Goal: Task Accomplishment & Management: Complete application form

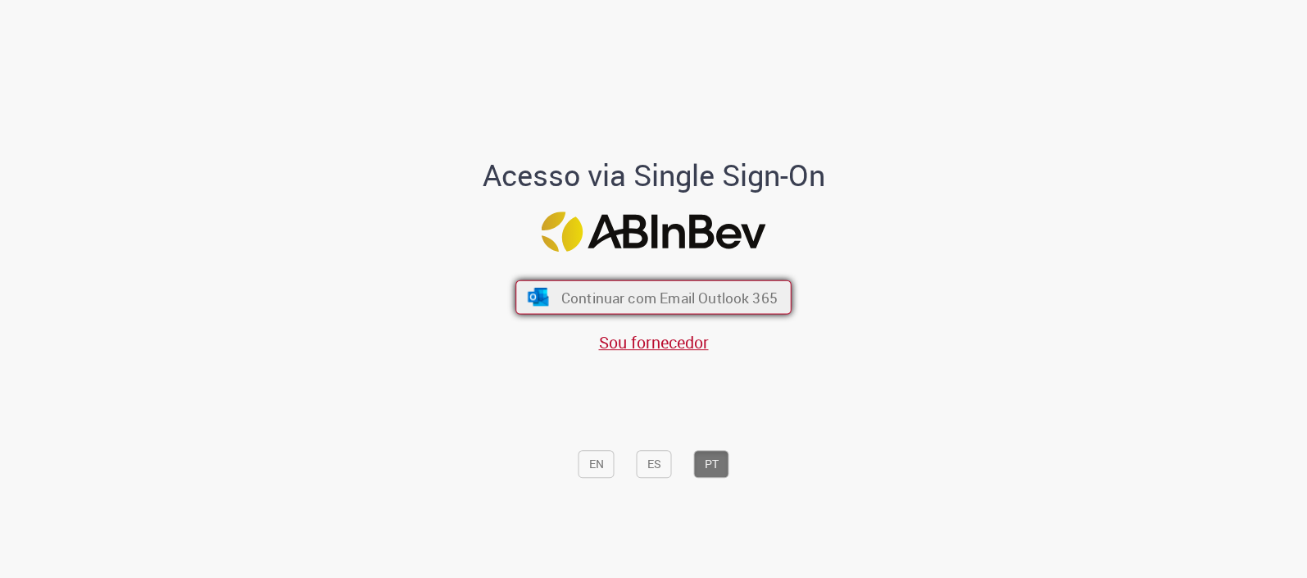
click at [737, 294] on span "Continuar com Email Outlook 365" at bounding box center [669, 297] width 216 height 19
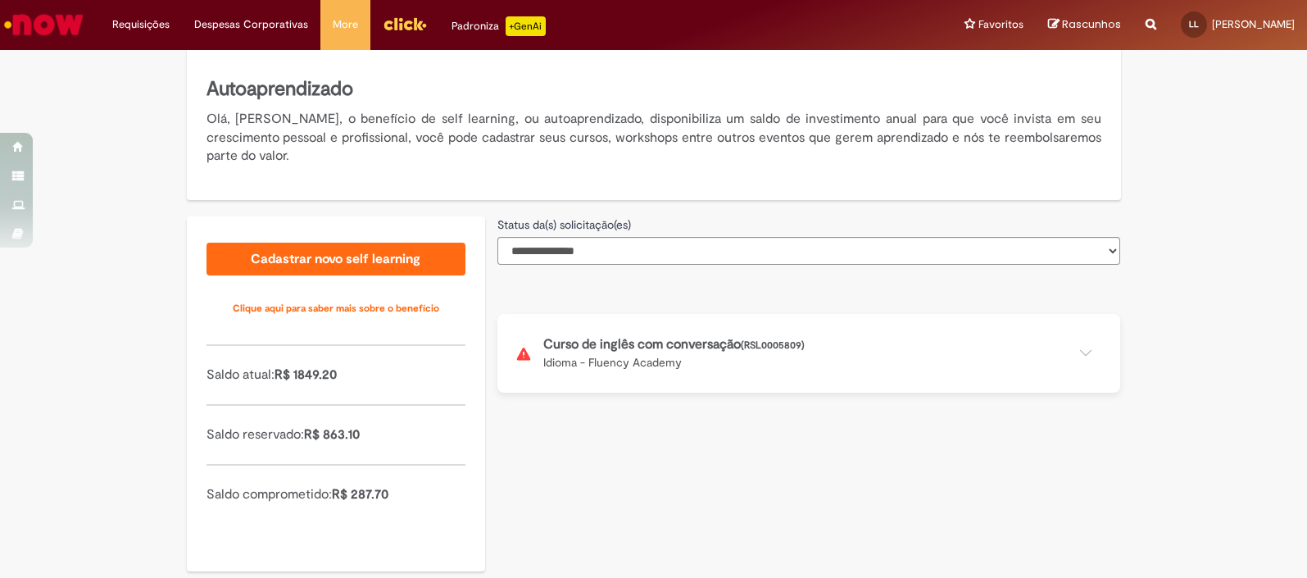
scroll to position [305, 0]
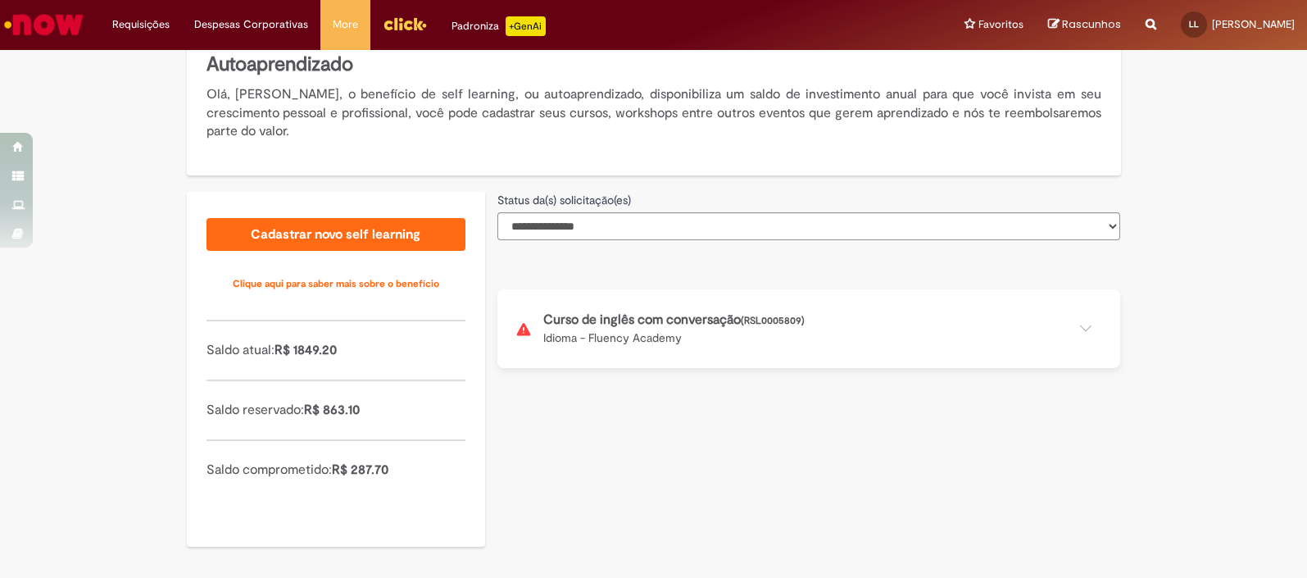
click at [553, 320] on button at bounding box center [808, 328] width 623 height 79
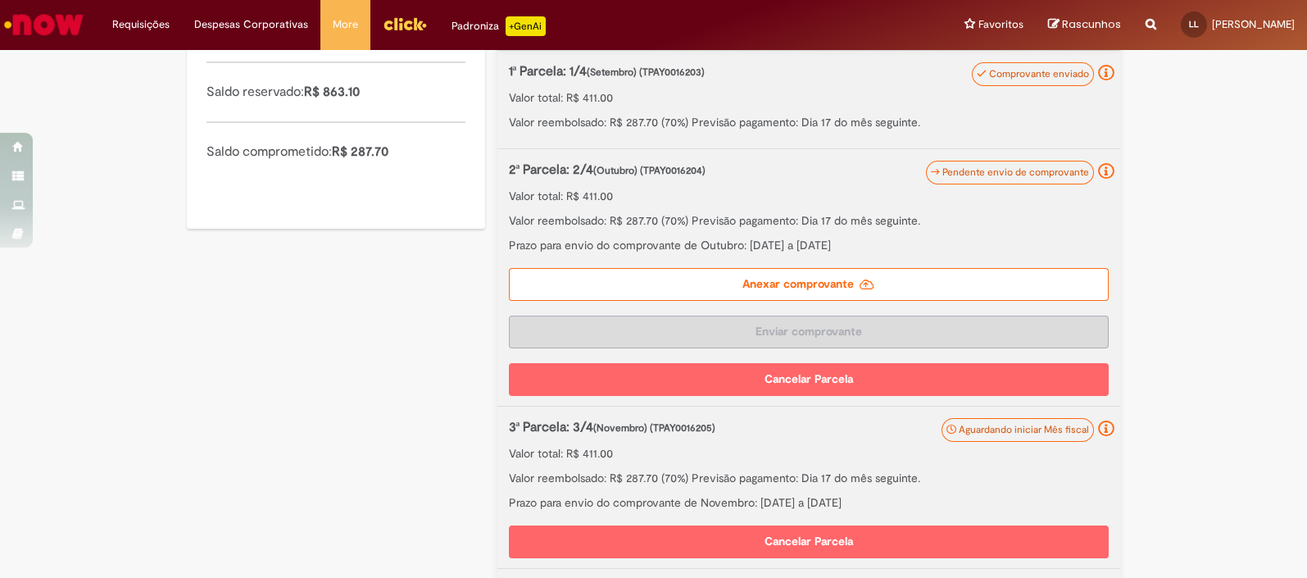
scroll to position [623, 0]
click at [877, 284] on label "Anexar comprovante" at bounding box center [809, 284] width 600 height 33
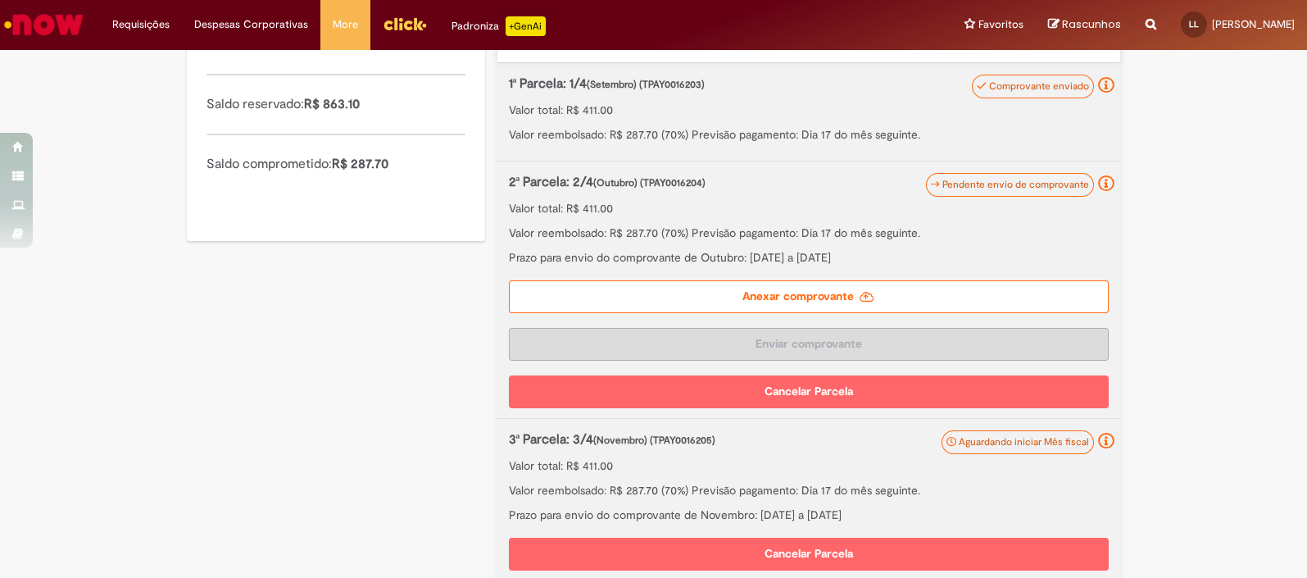
scroll to position [594, 0]
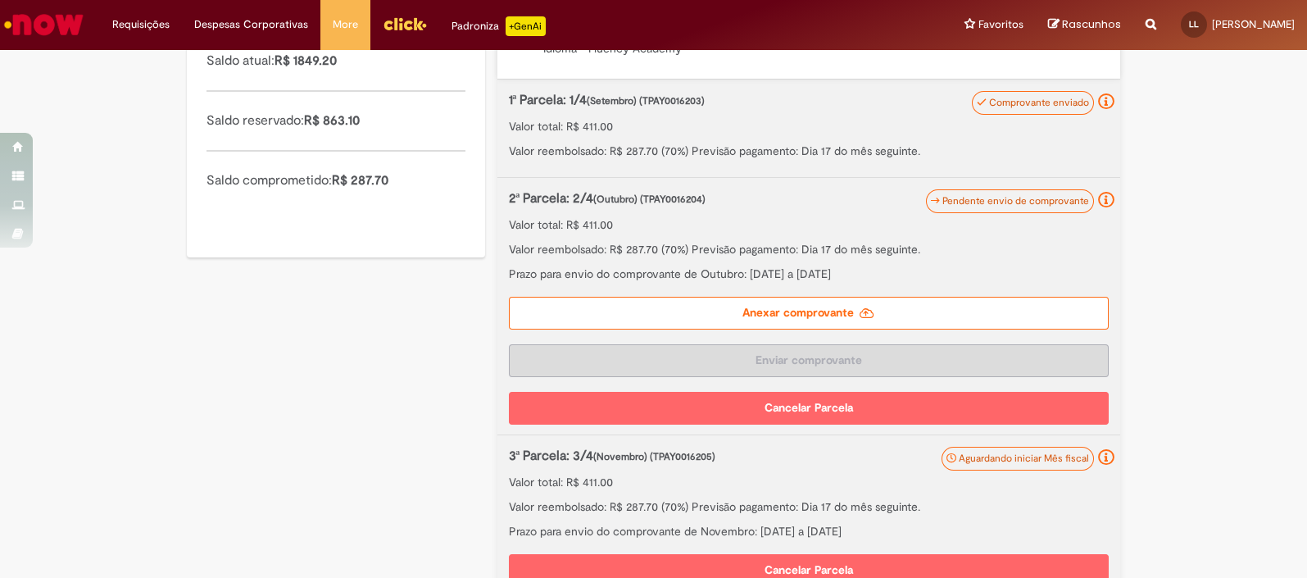
click at [801, 312] on label "Anexar comprovante" at bounding box center [809, 313] width 600 height 33
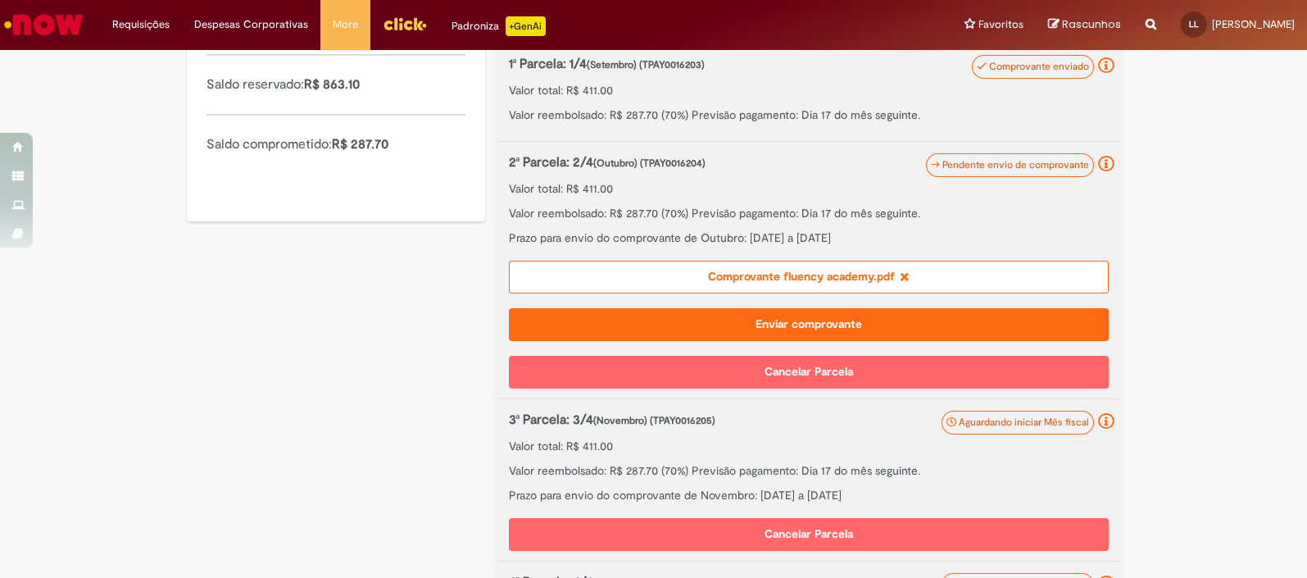
scroll to position [626, 0]
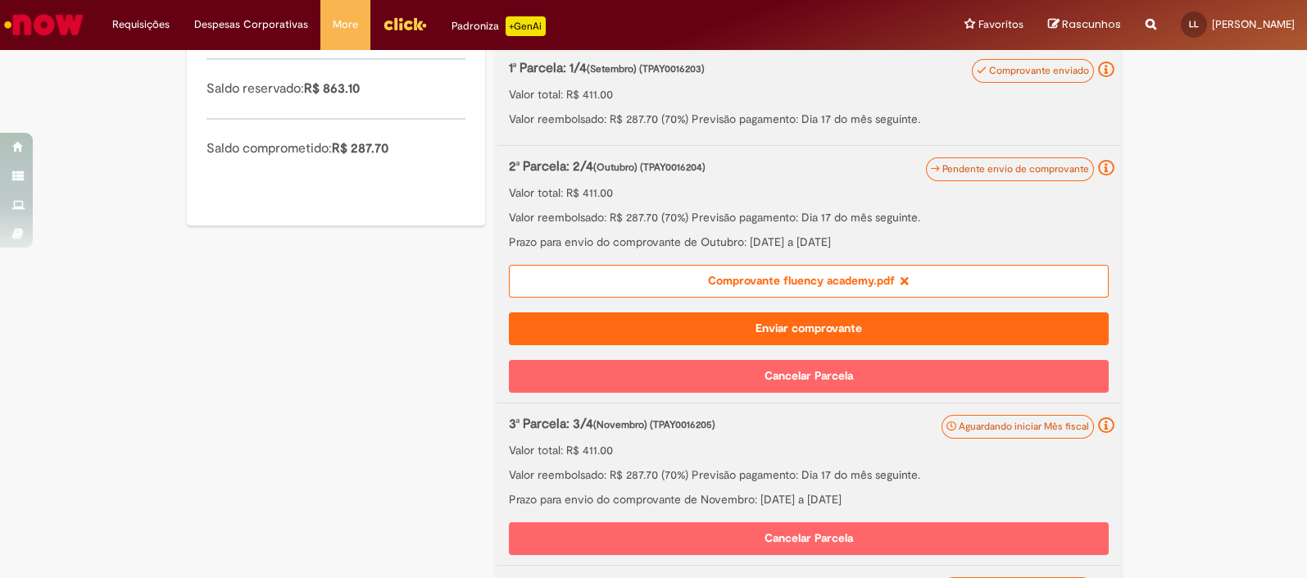
click at [785, 328] on button "Enviar comprovante" at bounding box center [809, 328] width 600 height 33
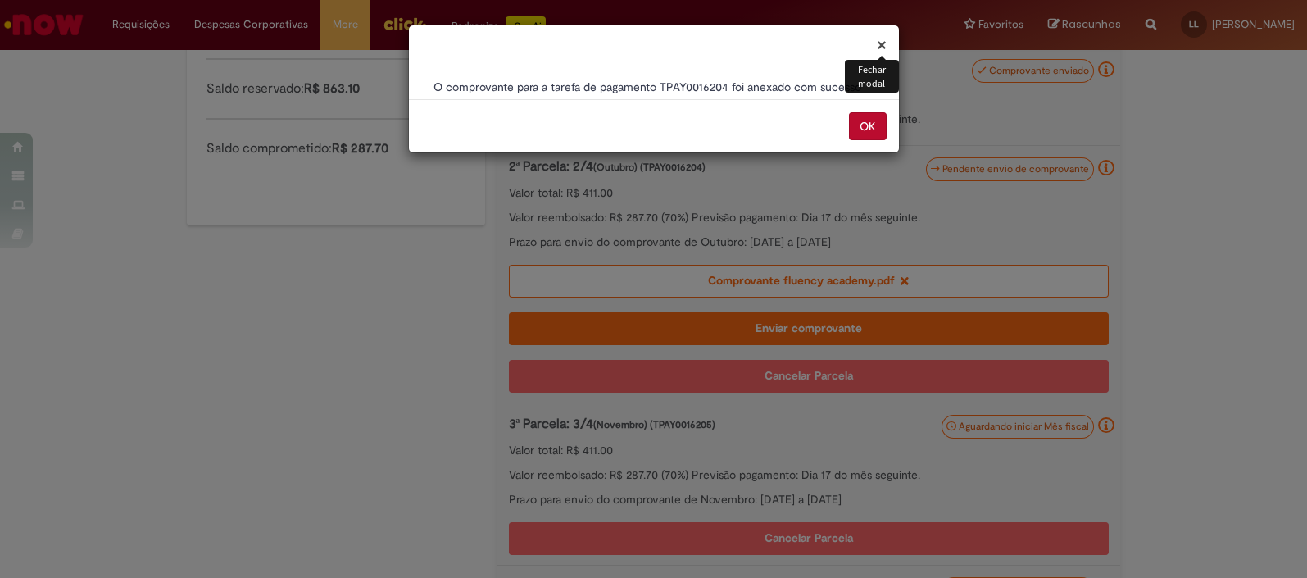
click at [875, 123] on button "OK" at bounding box center [868, 126] width 38 height 28
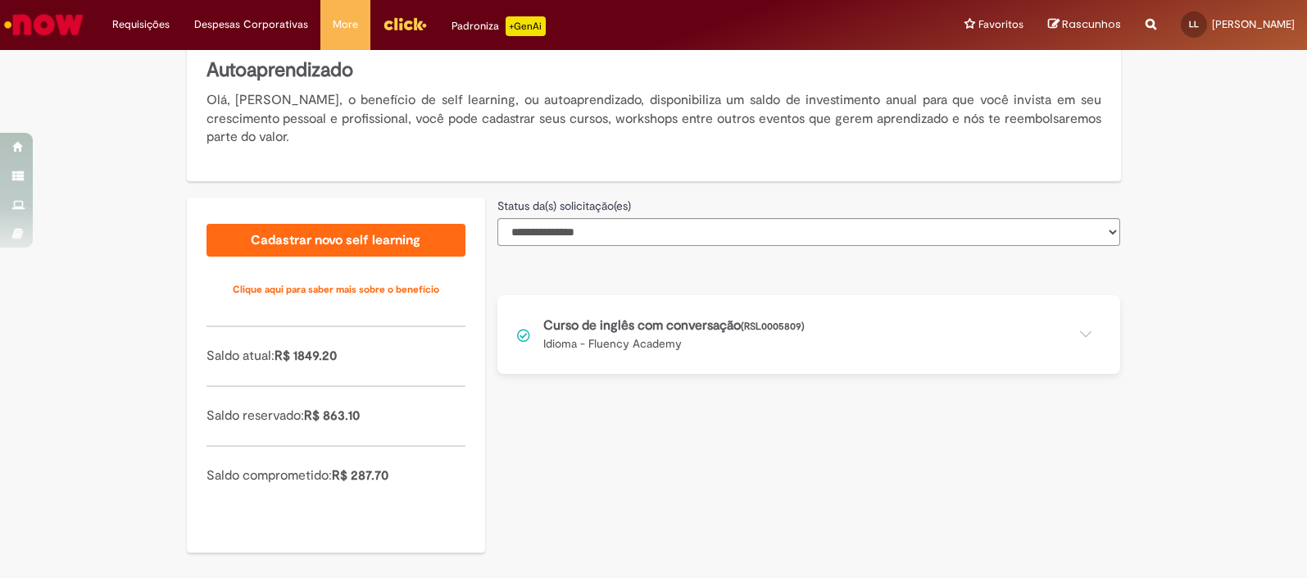
scroll to position [305, 0]
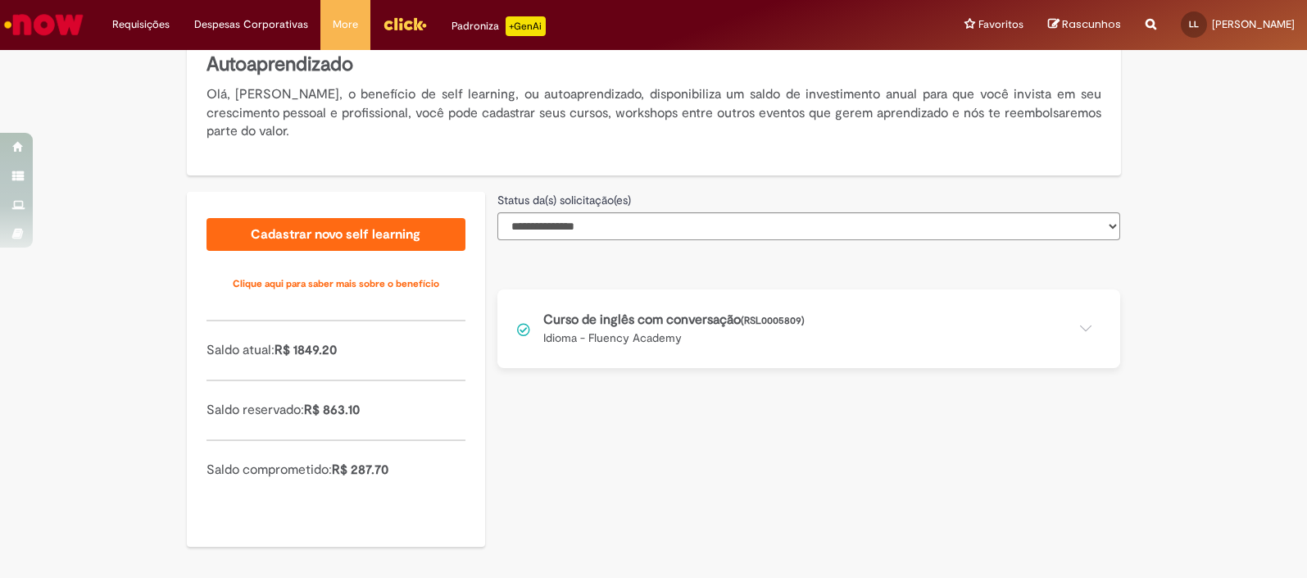
click at [770, 332] on button at bounding box center [808, 328] width 623 height 79
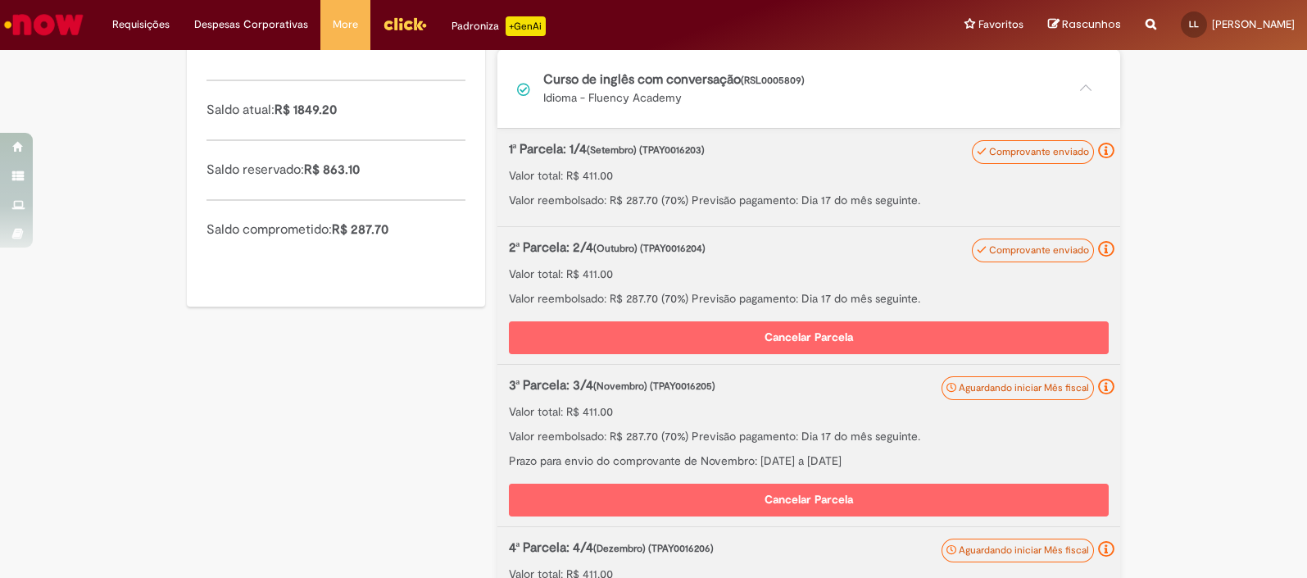
scroll to position [543, 0]
